Goal: Task Accomplishment & Management: Manage account settings

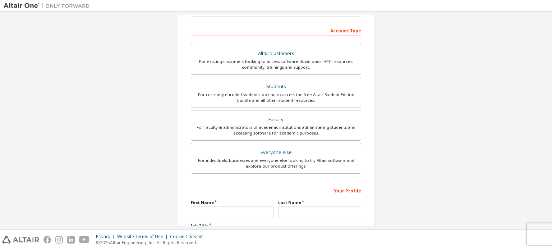
scroll to position [169, 0]
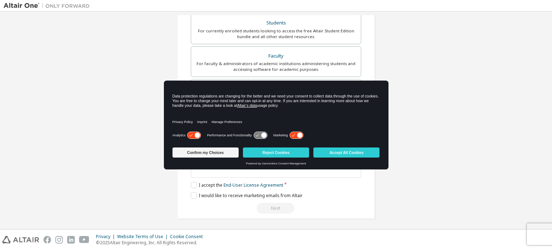
click at [134, 184] on div "Create an Altair One Account For Free Trials, Licenses, Downloads, Learning & D…" at bounding box center [276, 37] width 545 height 381
click at [349, 150] on button "Accept All Cookies" at bounding box center [346, 152] width 66 height 10
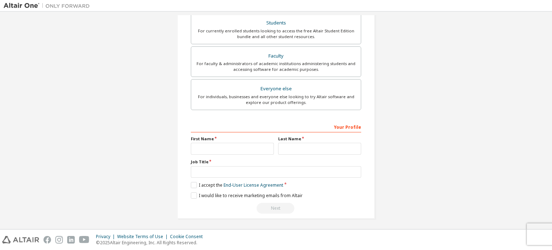
scroll to position [0, 0]
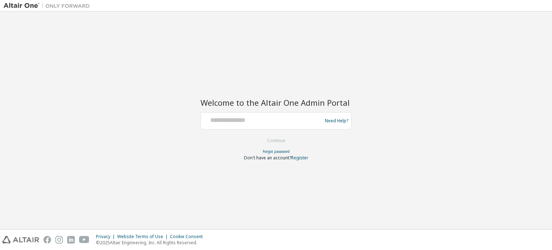
click at [246, 126] on div at bounding box center [263, 121] width 118 height 14
click at [236, 119] on input "text" at bounding box center [263, 119] width 118 height 10
type input "**********"
click at [279, 143] on button "Continue" at bounding box center [275, 140] width 33 height 11
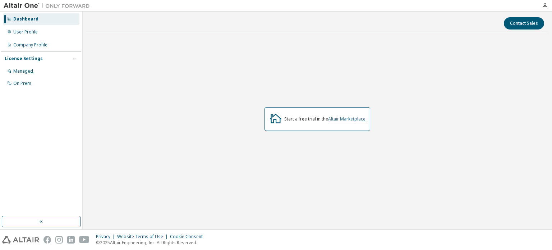
click at [345, 117] on link "Altair Marketplace" at bounding box center [346, 119] width 37 height 6
